Goal: Information Seeking & Learning: Learn about a topic

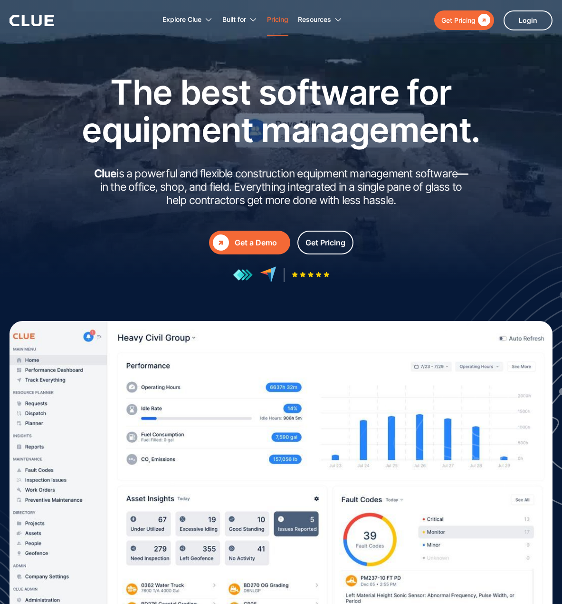
click at [278, 18] on link "Pricing" at bounding box center [277, 20] width 21 height 30
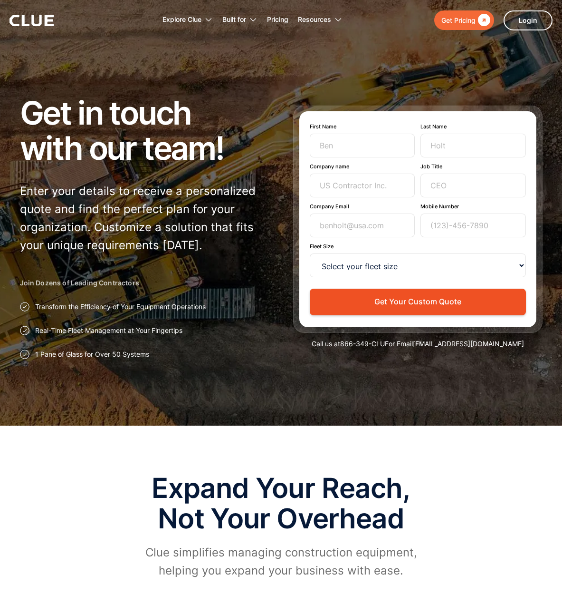
click at [27, 18] on icon at bounding box center [32, 20] width 45 height 11
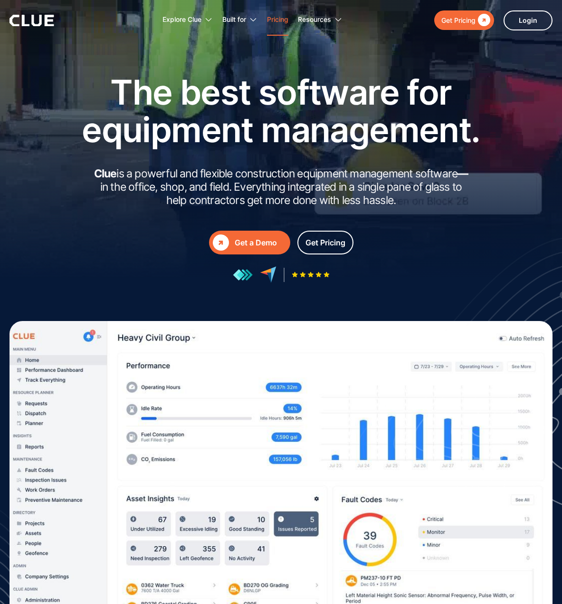
click at [277, 19] on link "Pricing" at bounding box center [277, 20] width 21 height 30
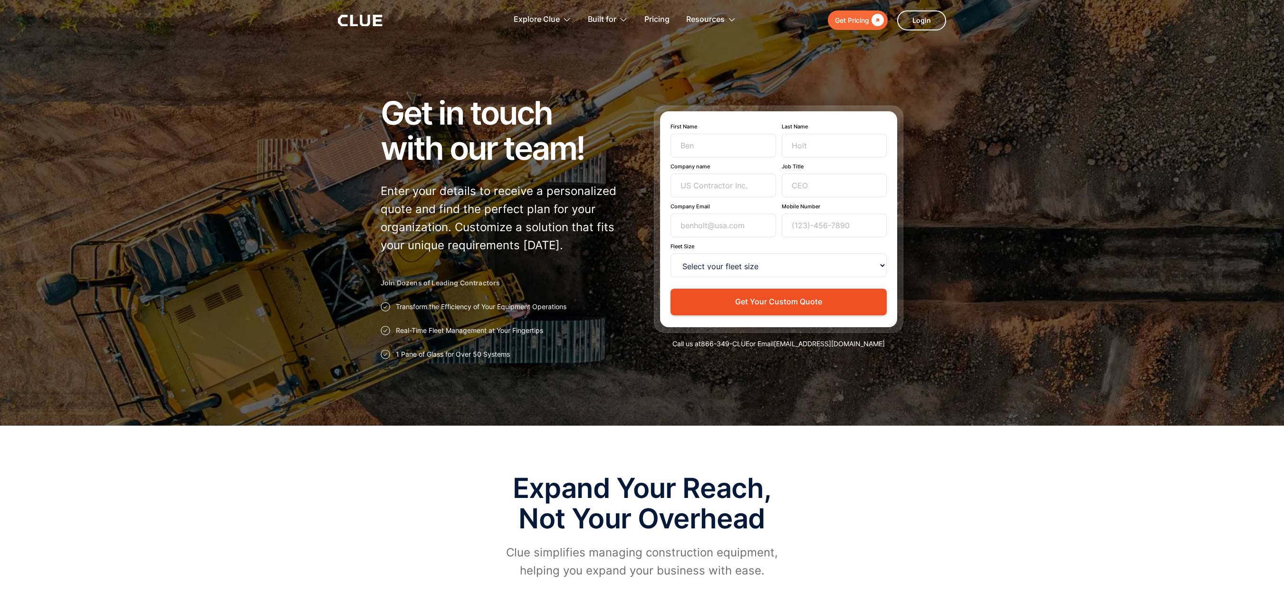
click at [361, 17] on icon at bounding box center [365, 20] width 10 height 11
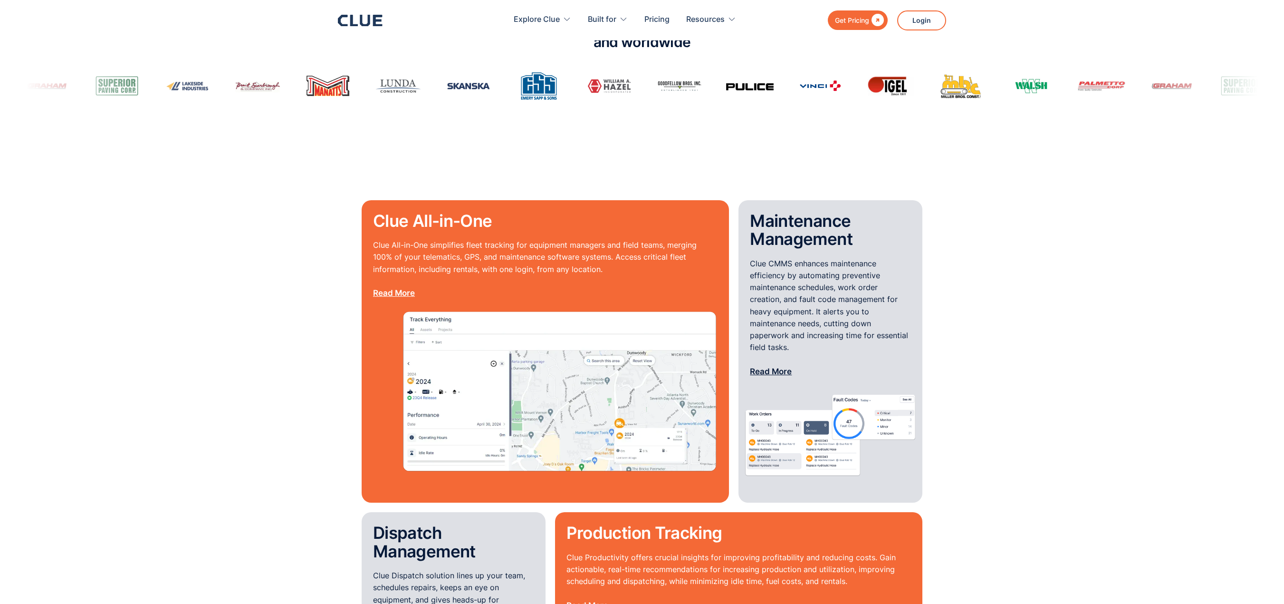
scroll to position [713, 0]
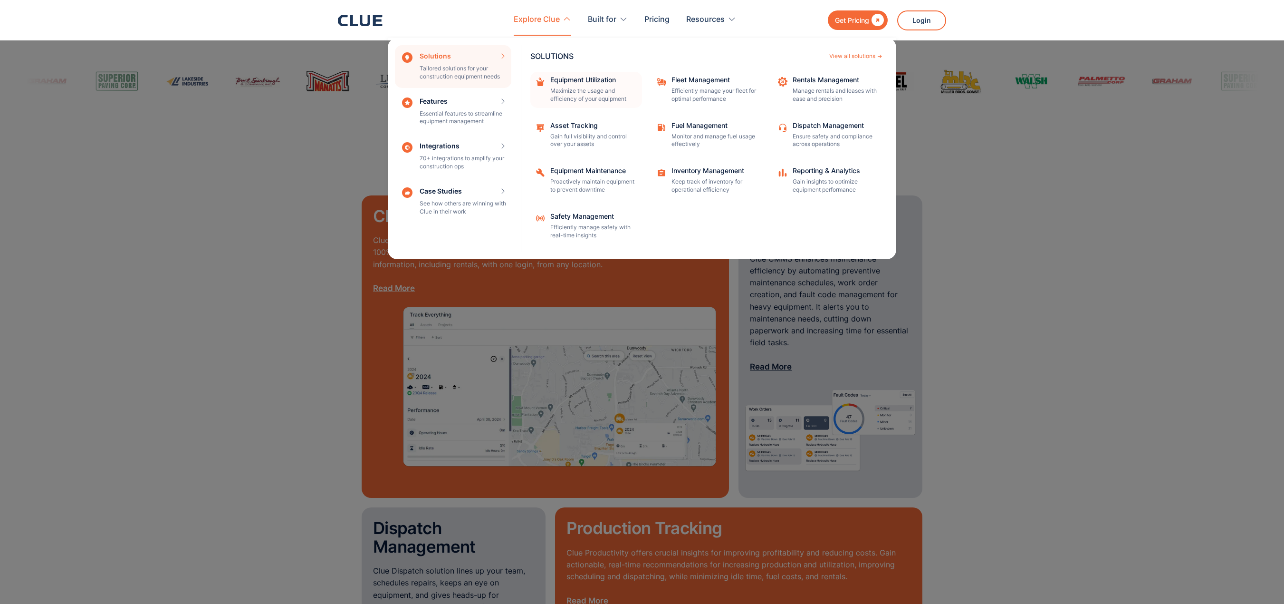
click at [586, 86] on div "Equipment Utilization Maximize the usage and efficiency of your equipment" at bounding box center [593, 90] width 86 height 27
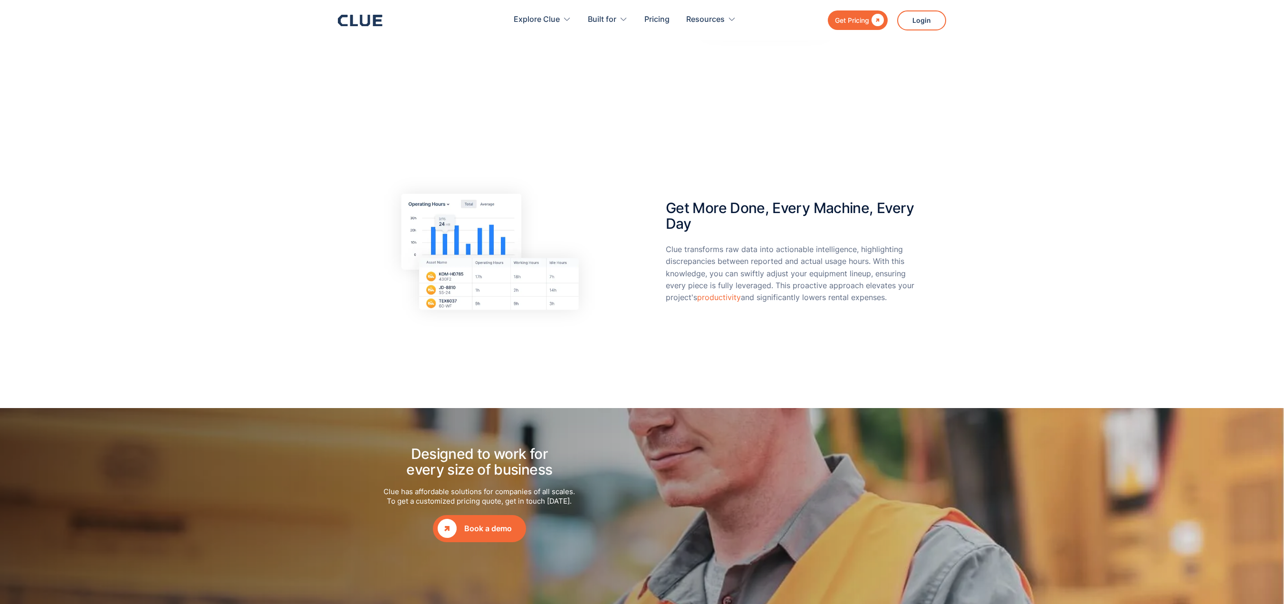
scroll to position [855, 0]
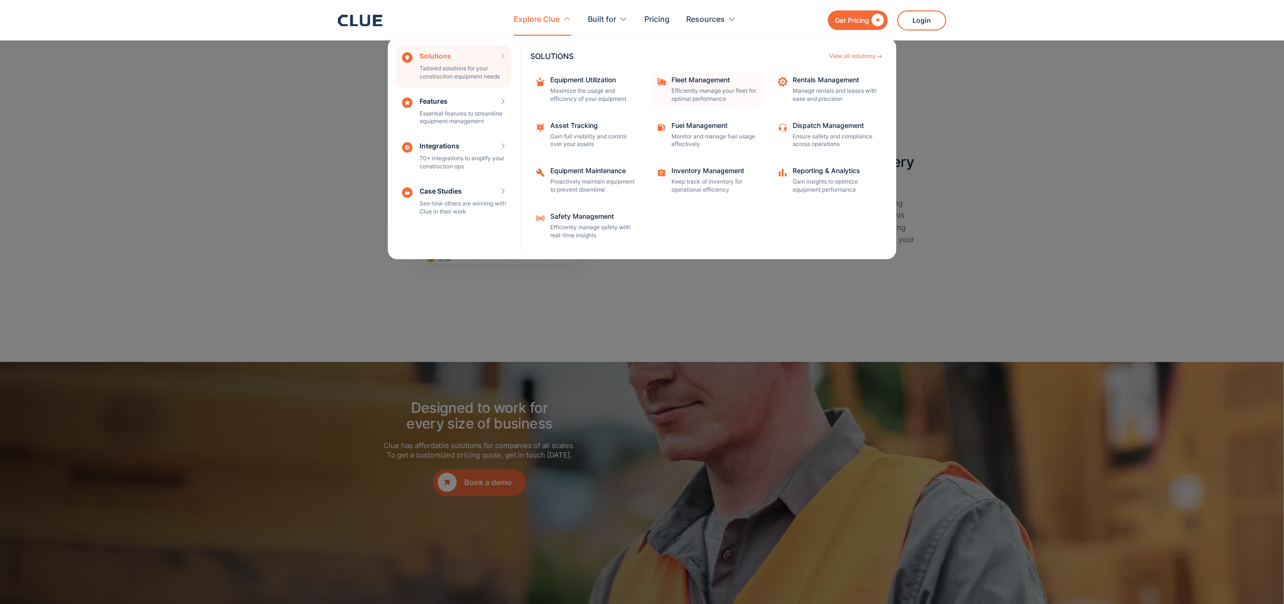
click at [695, 87] on p "Efficiently manage your fleet for optimal performance" at bounding box center [714, 95] width 86 height 16
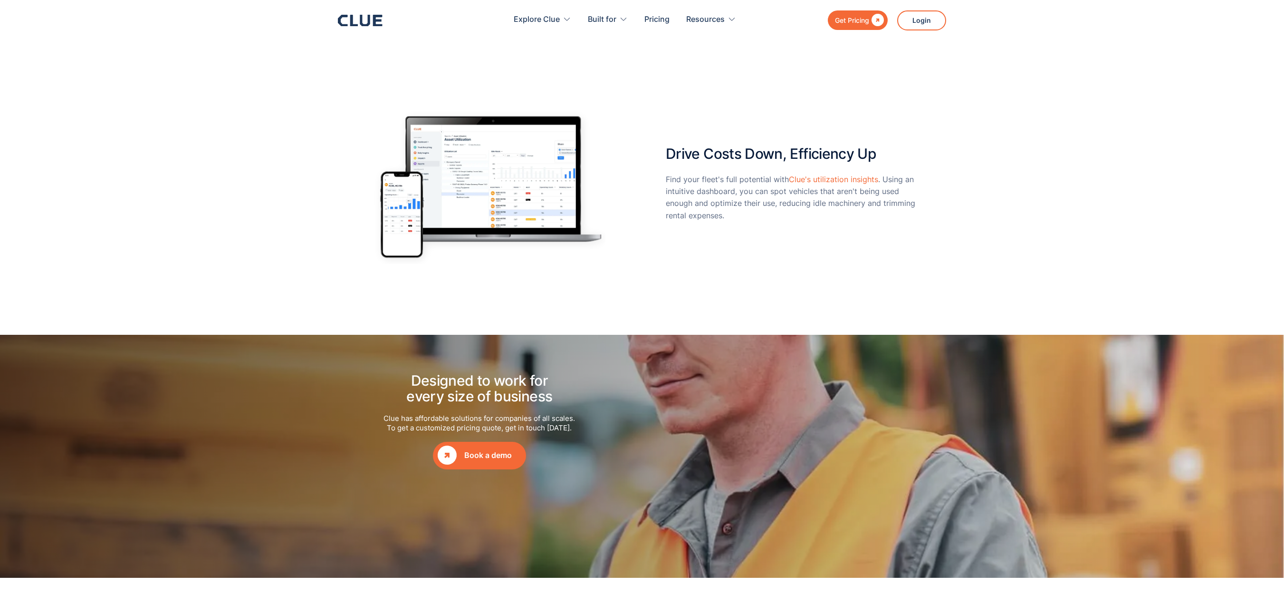
scroll to position [903, 0]
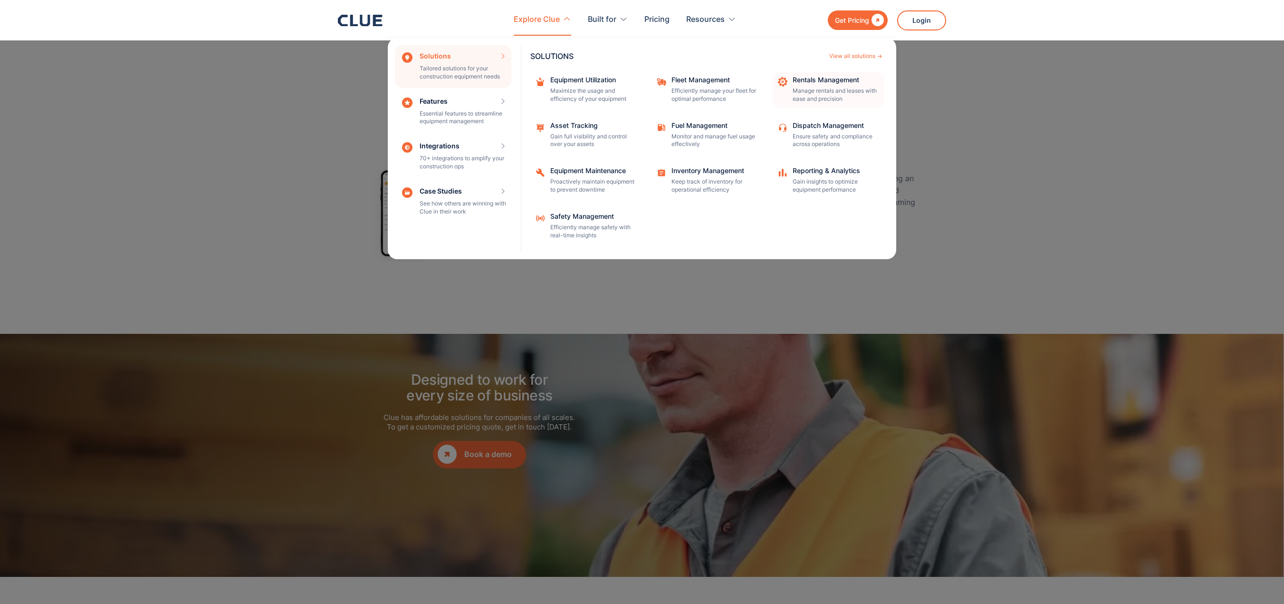
click at [824, 88] on p "Manage rentals and leases with ease and precision" at bounding box center [836, 95] width 86 height 16
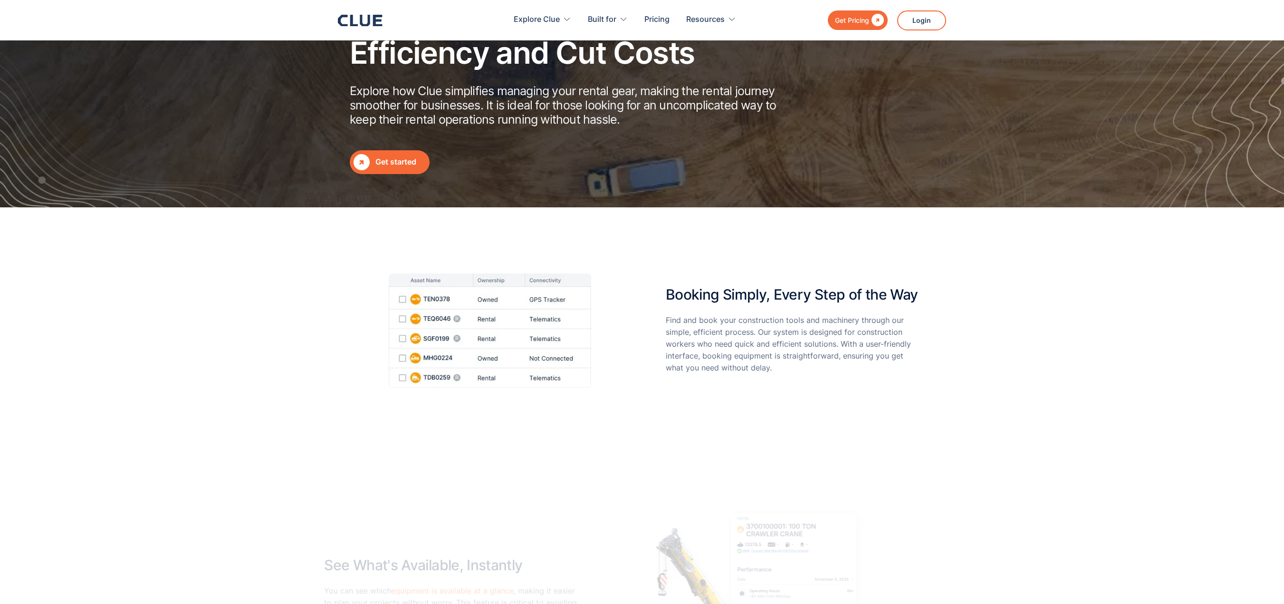
scroll to position [238, 0]
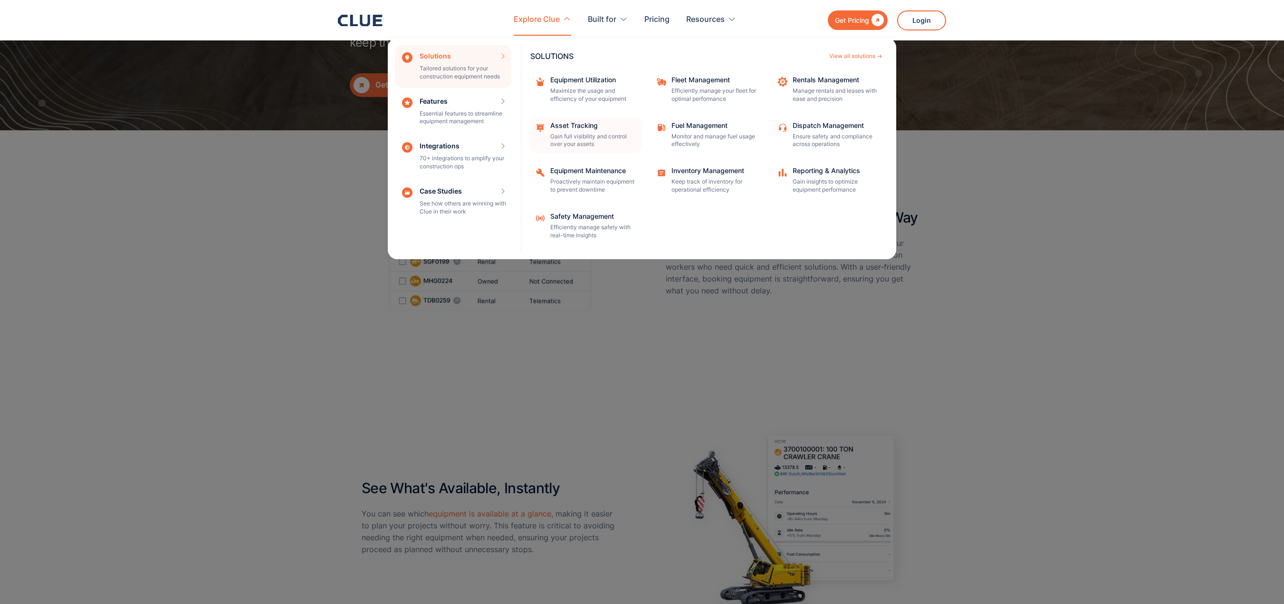
click at [579, 134] on p "Gain full visibility and control over your assets" at bounding box center [593, 141] width 86 height 16
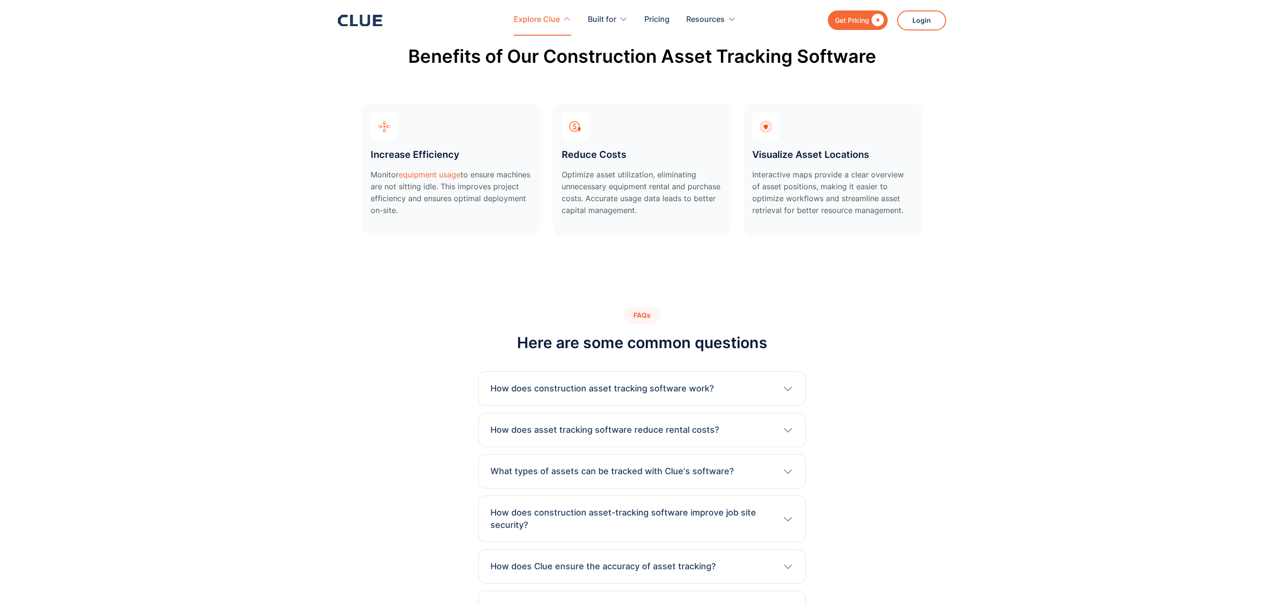
scroll to position [3707, 0]
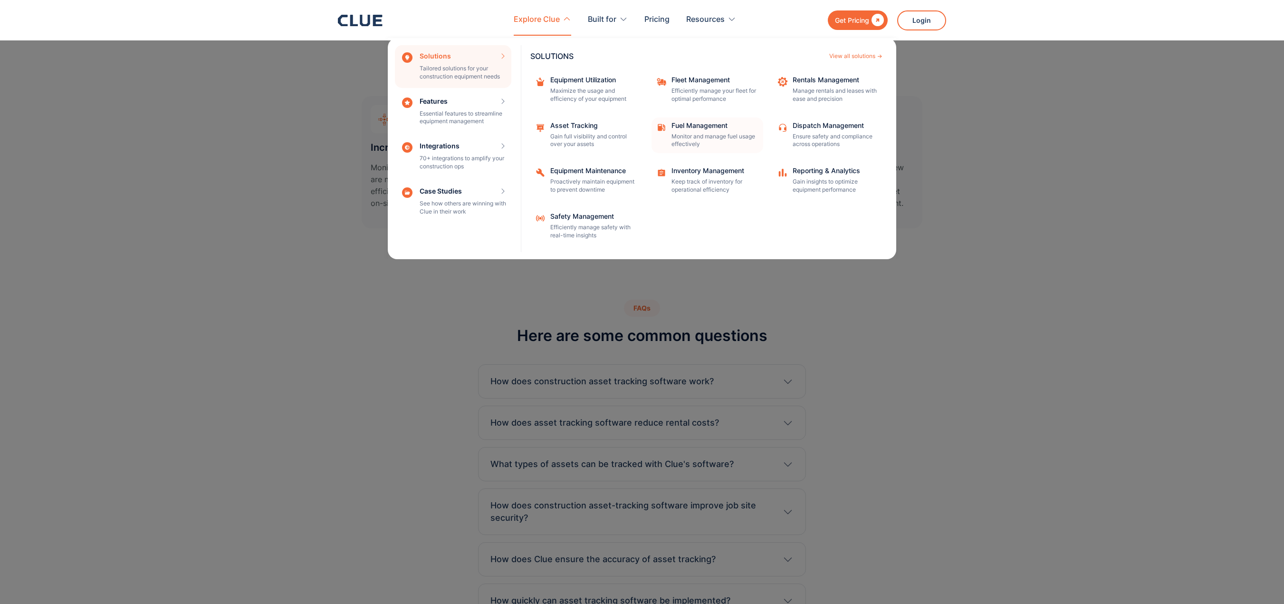
click at [716, 131] on div "Fuel Management Monitor and manage fuel usage effectively" at bounding box center [714, 135] width 86 height 27
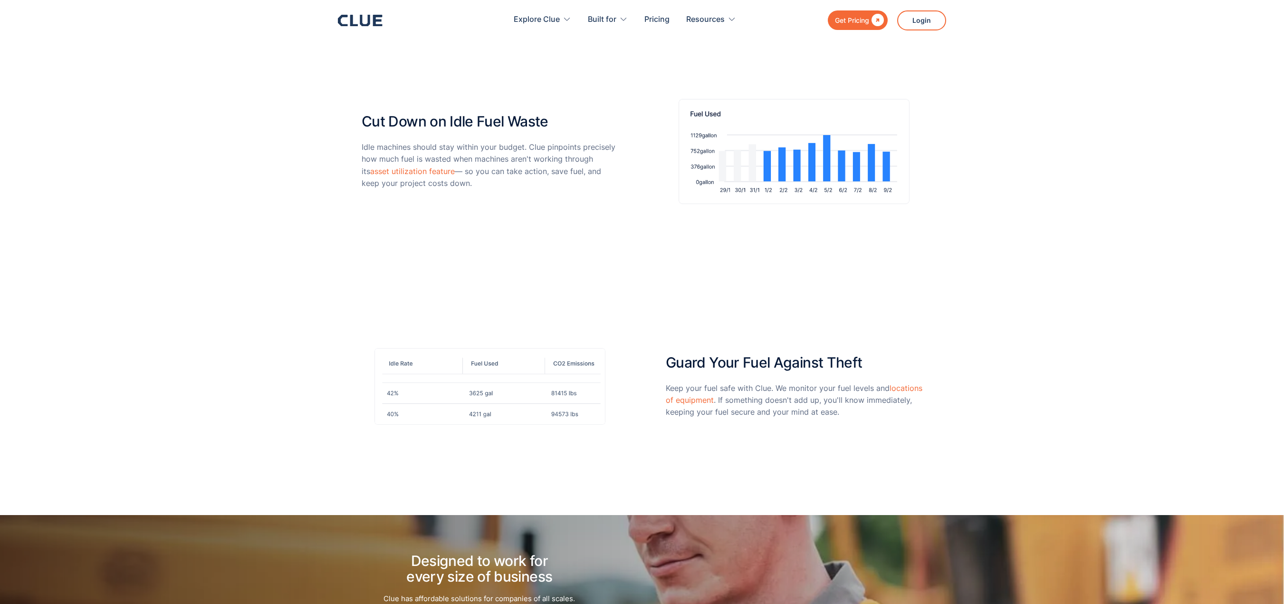
scroll to position [618, 0]
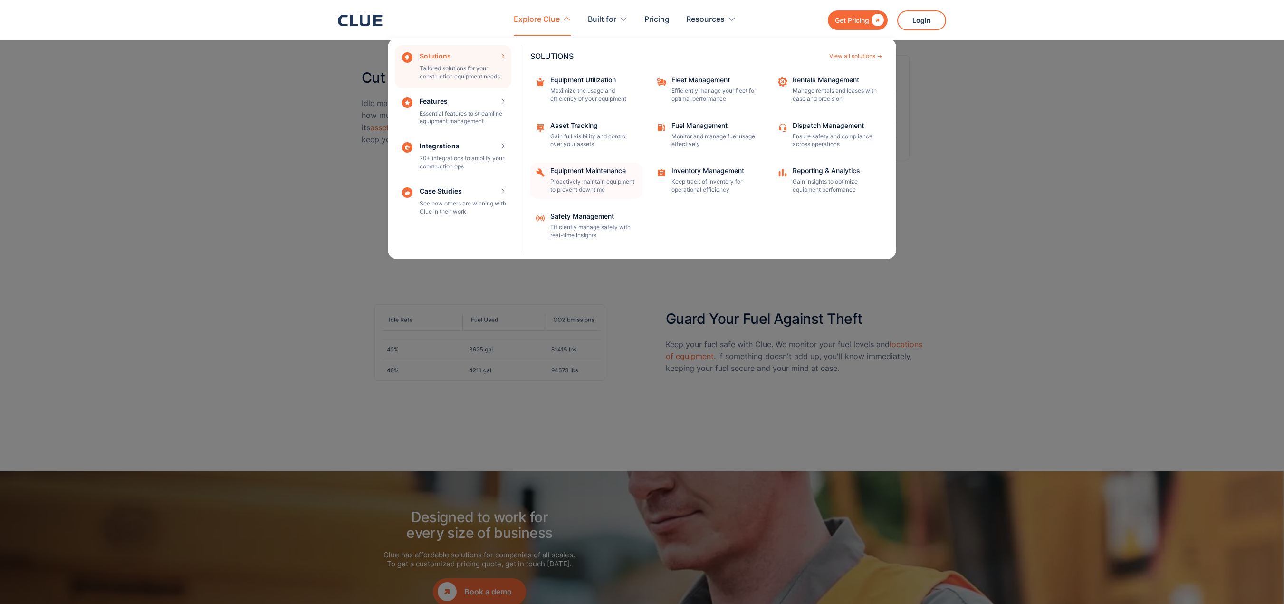
click at [582, 182] on p "Proactively maintain equipment to prevent downtime" at bounding box center [593, 186] width 86 height 16
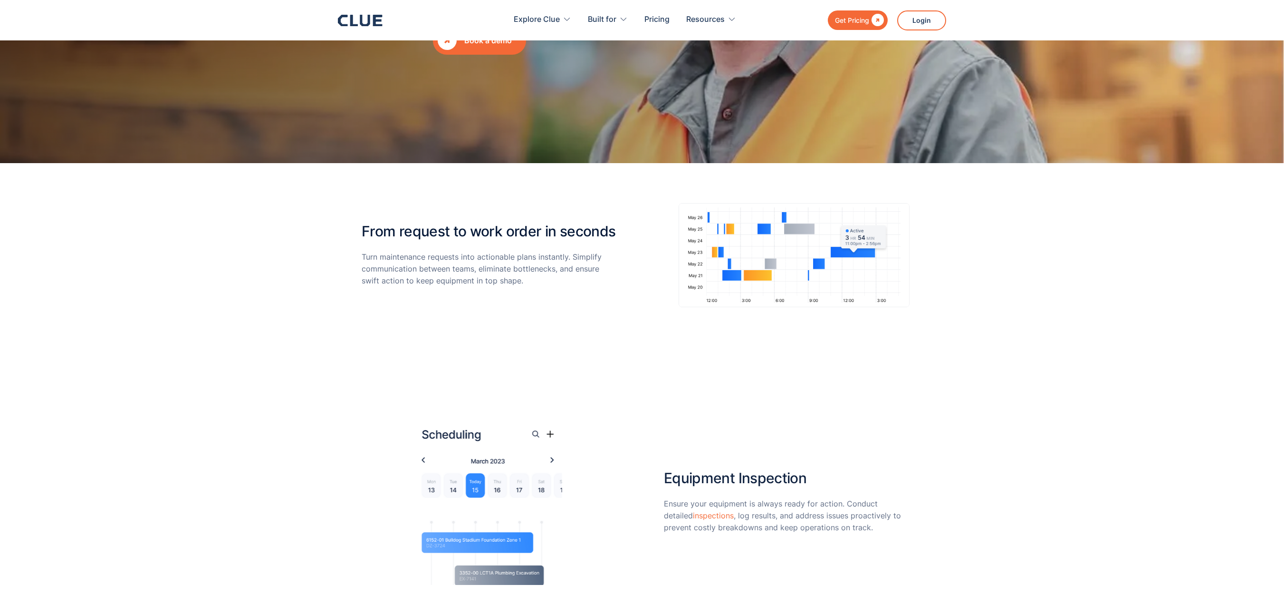
scroll to position [1331, 0]
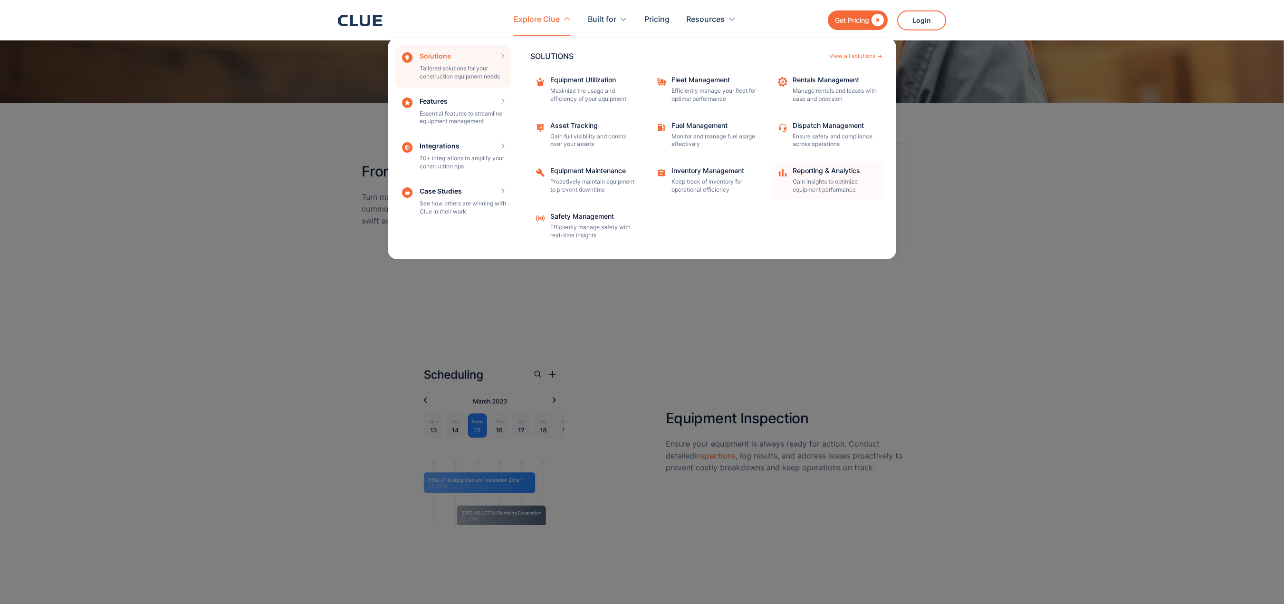
click at [843, 179] on p "Gain insights to optimize equipment performance" at bounding box center [836, 186] width 86 height 16
click at [819, 182] on p "Gain insights to optimize equipment performance" at bounding box center [836, 186] width 86 height 16
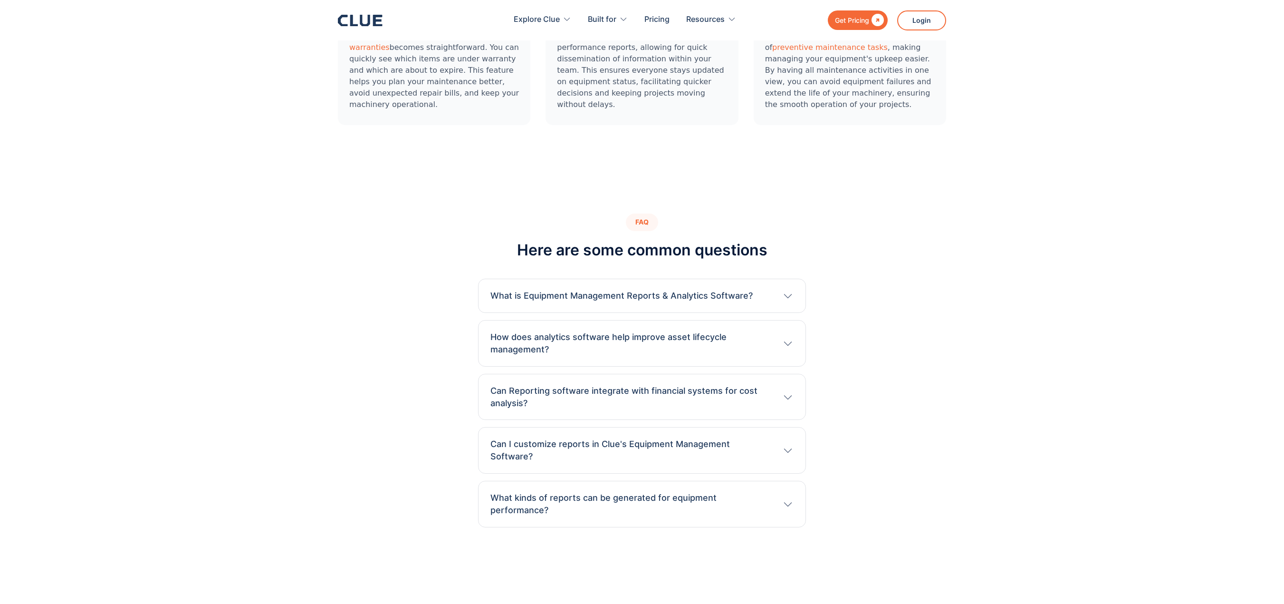
scroll to position [3089, 0]
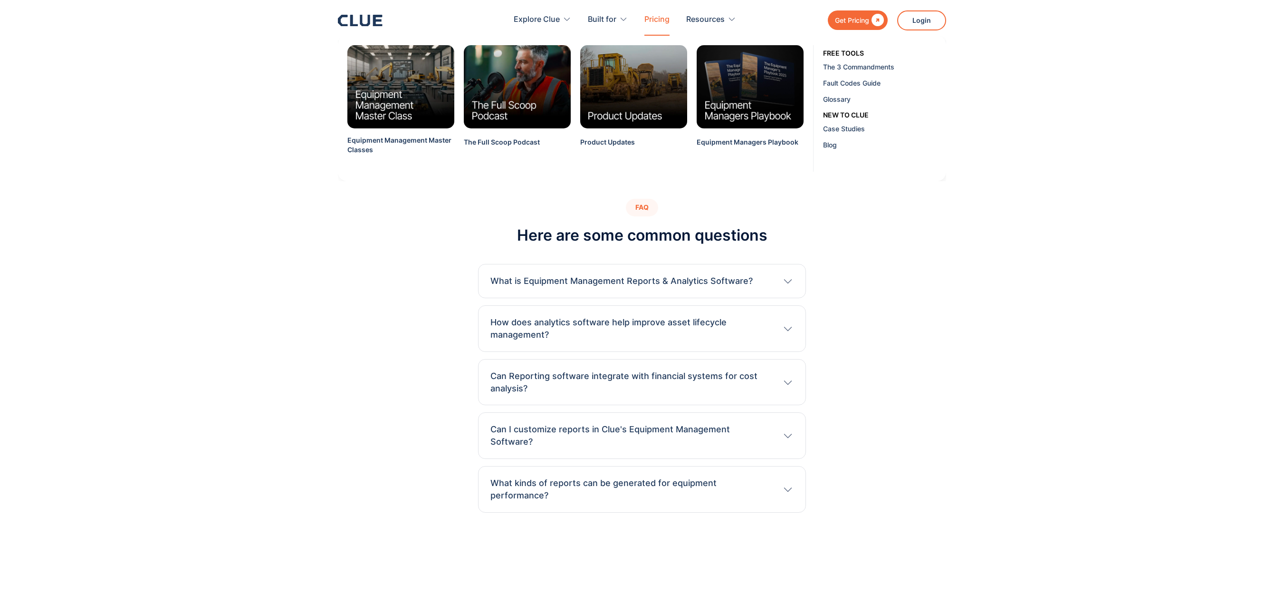
click at [659, 19] on link "Pricing" at bounding box center [656, 20] width 25 height 30
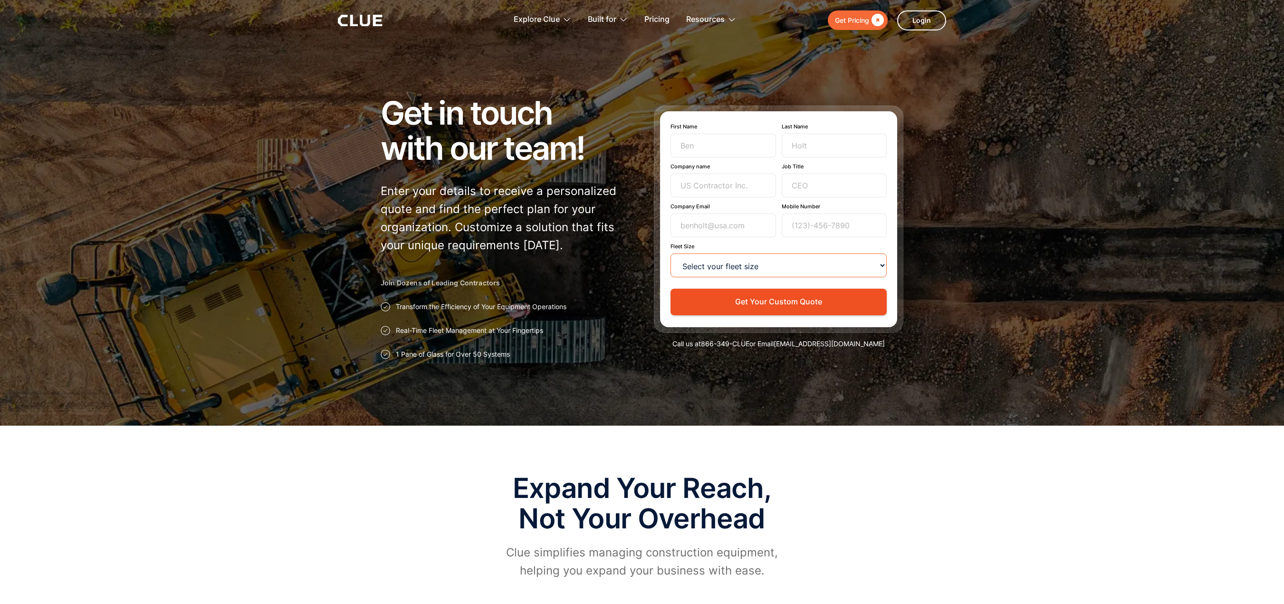
click at [795, 268] on select "Select your fleet size <15 15-99 100-499 500-999 >1000" at bounding box center [779, 265] width 216 height 24
select select "100-499"
click at [671, 253] on select "Select your fleet size <15 15-99 100-499 500-999 >1000" at bounding box center [779, 265] width 216 height 24
